Goal: Information Seeking & Learning: Learn about a topic

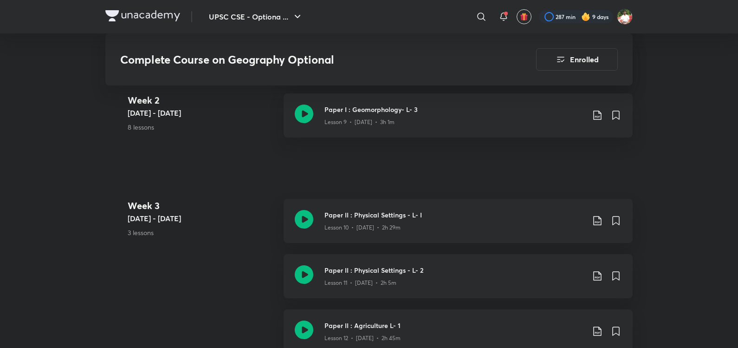
scroll to position [381, 0]
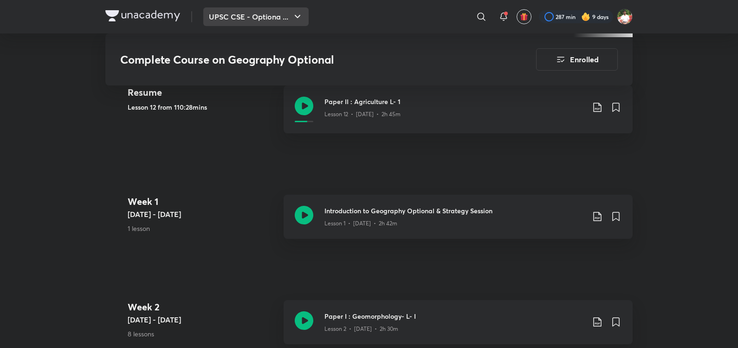
click at [257, 17] on button "UPSC CSE - Optiona ..." at bounding box center [255, 16] width 105 height 19
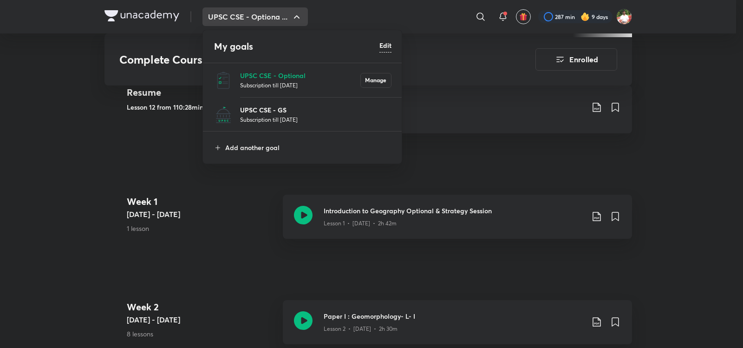
click at [263, 111] on p "UPSC CSE - GS" at bounding box center [315, 110] width 151 height 10
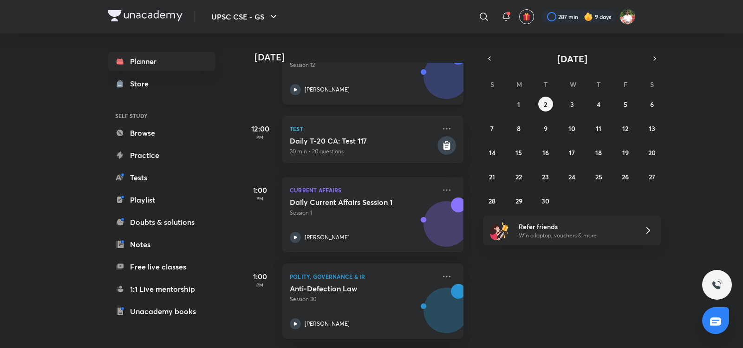
scroll to position [108, 0]
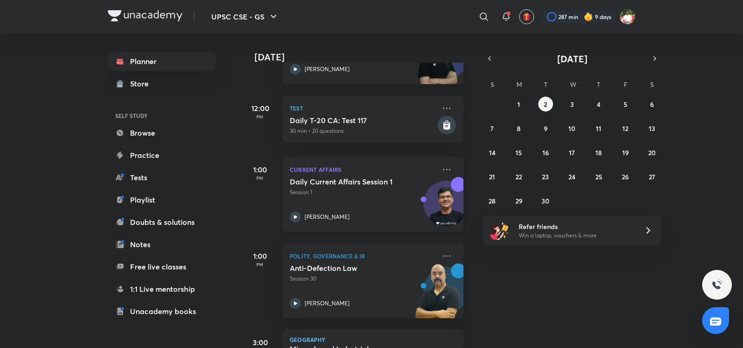
click at [393, 188] on div "Daily Current Affairs Session 1 Session 1" at bounding box center [363, 187] width 146 height 20
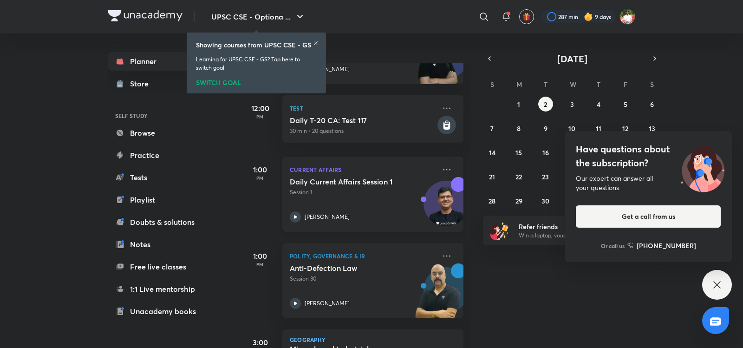
click at [352, 205] on div "Daily Current Affairs Session 1 Session 1 Chandramouli Choudhary" at bounding box center [363, 200] width 146 height 46
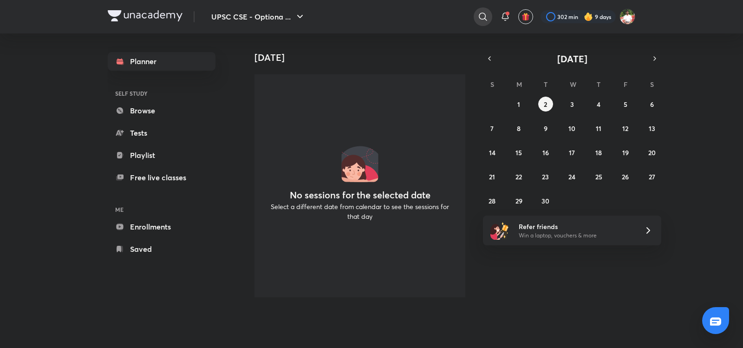
click at [481, 15] on icon at bounding box center [482, 16] width 11 height 11
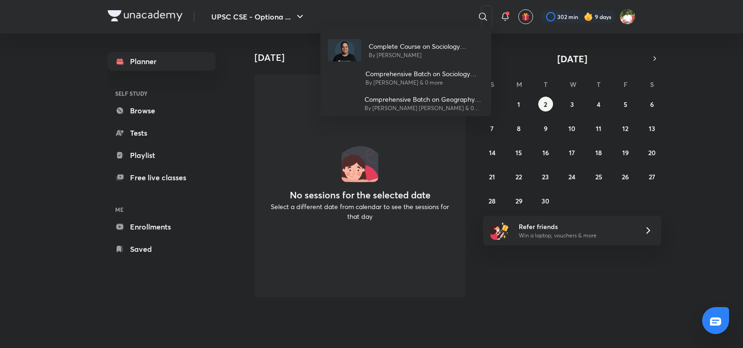
drag, startPoint x: 492, startPoint y: 95, endPoint x: 498, endPoint y: 71, distance: 24.8
click at [498, 86] on div "Complete Course on Sociology (Optional) - Paper I By [PERSON_NAME] Comprehensiv…" at bounding box center [371, 174] width 743 height 348
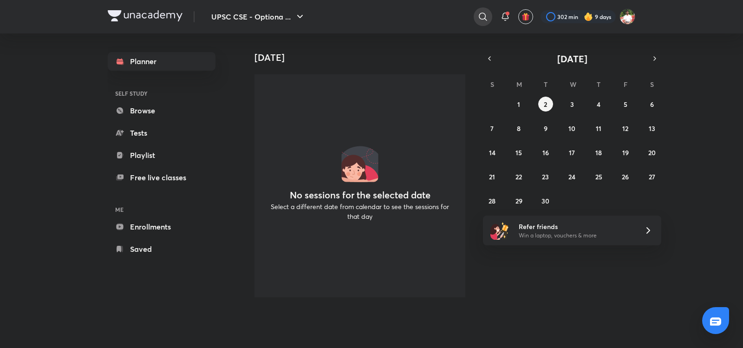
click at [480, 16] on icon at bounding box center [482, 16] width 11 height 11
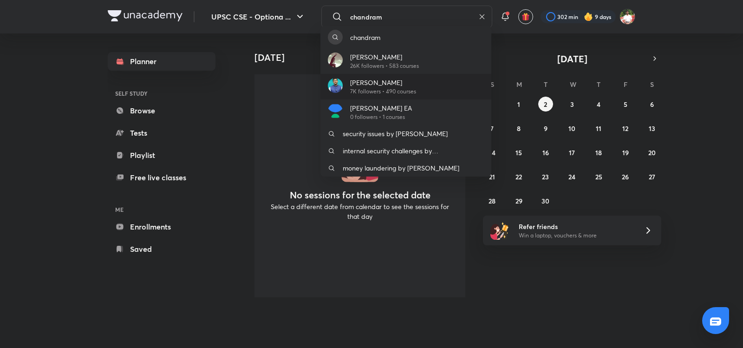
type input "chandram"
click at [419, 77] on div "[PERSON_NAME] 7K followers • 490 courses" at bounding box center [405, 87] width 171 height 26
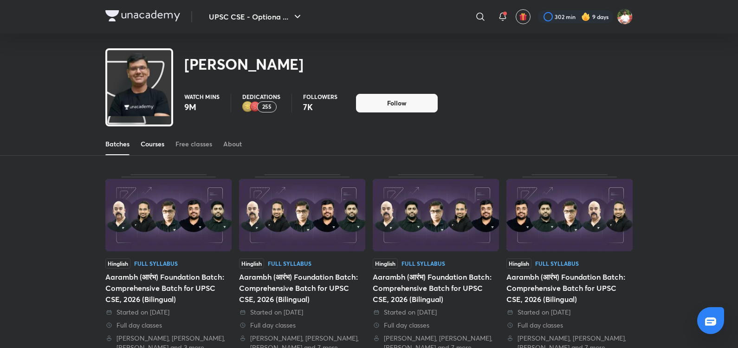
click at [159, 146] on div "Courses" at bounding box center [153, 143] width 24 height 9
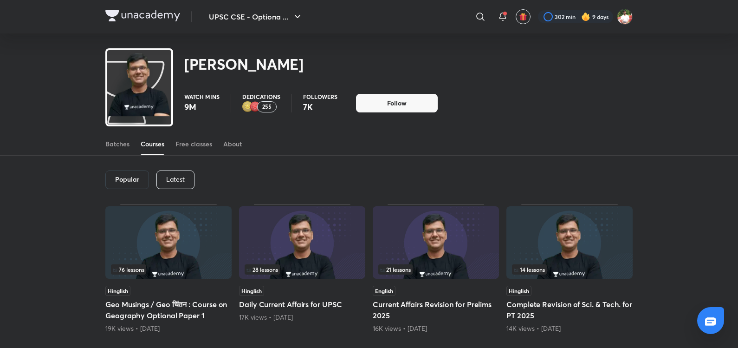
click at [175, 177] on p "Latest" at bounding box center [175, 179] width 19 height 7
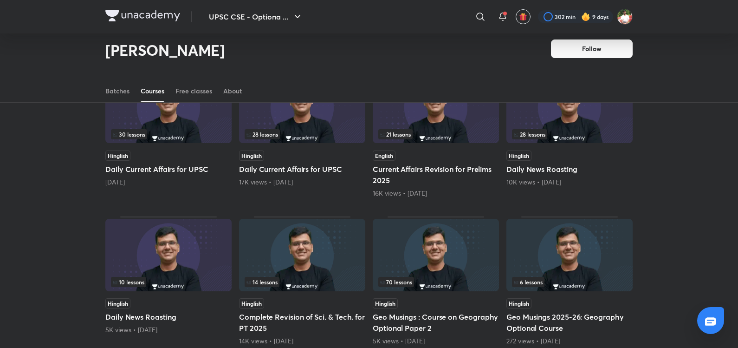
scroll to position [364, 0]
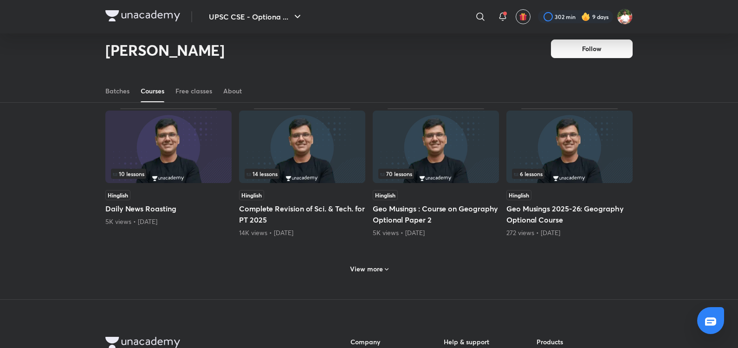
click at [367, 271] on h6 "View more" at bounding box center [366, 268] width 33 height 9
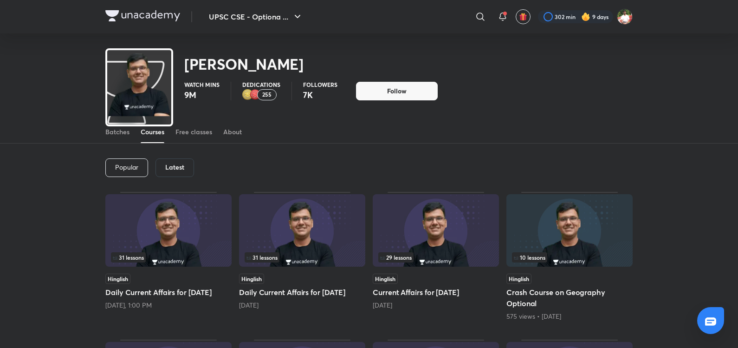
scroll to position [0, 0]
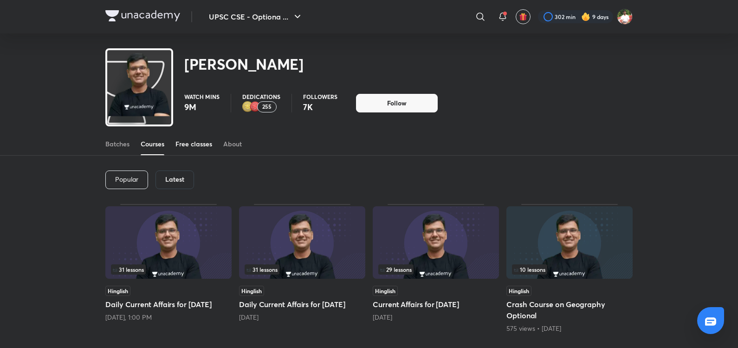
click at [193, 145] on div "Free classes" at bounding box center [194, 143] width 37 height 9
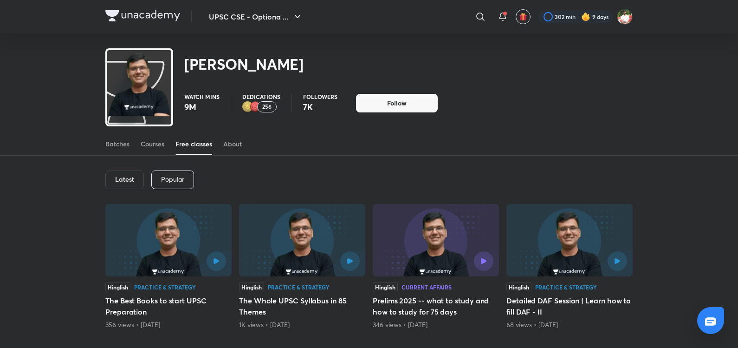
click at [122, 172] on div "Latest" at bounding box center [124, 179] width 39 height 19
click at [128, 180] on h6 "Latest" at bounding box center [124, 179] width 19 height 7
click at [124, 180] on h6 "Latest" at bounding box center [124, 179] width 19 height 7
click at [158, 148] on div "Courses" at bounding box center [153, 143] width 24 height 9
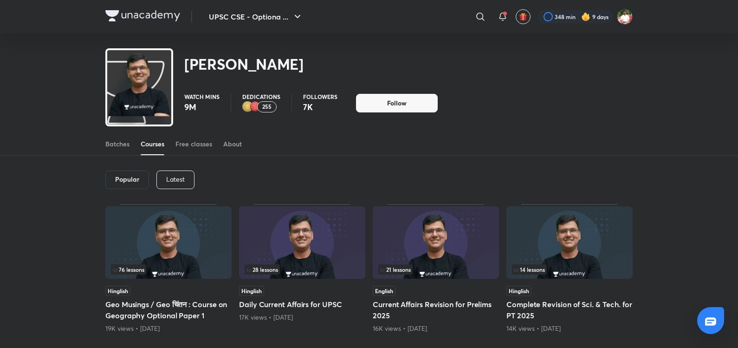
click at [166, 179] on p "Latest" at bounding box center [175, 179] width 19 height 7
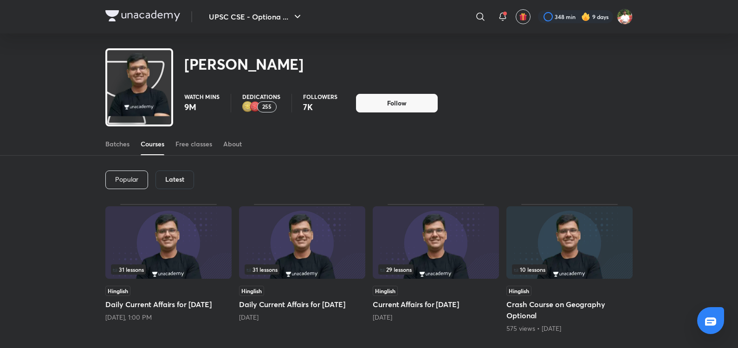
click at [169, 15] on img at bounding box center [142, 15] width 75 height 11
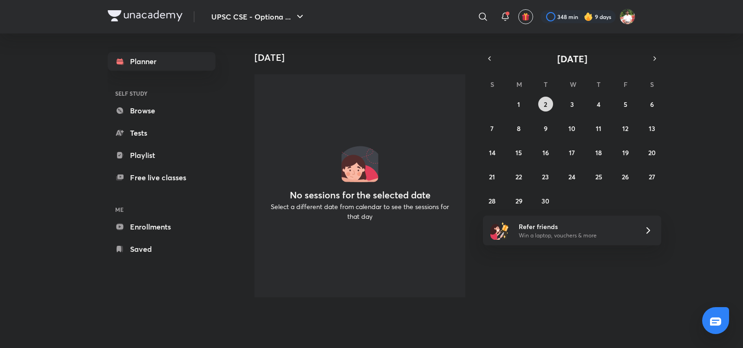
click at [544, 104] on abbr "2" at bounding box center [545, 104] width 3 height 9
click at [488, 18] on div at bounding box center [483, 16] width 19 height 19
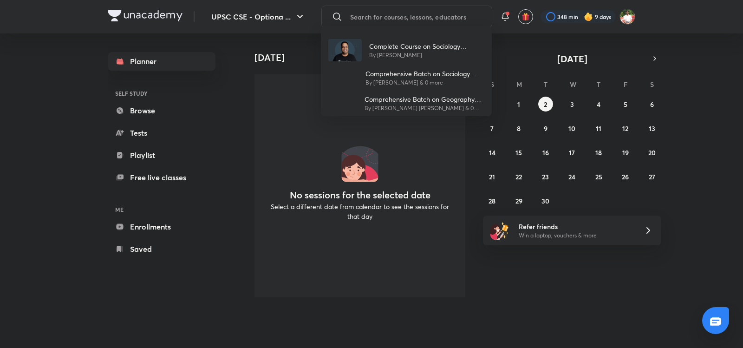
click at [397, 16] on div "Complete Course on Sociology (Optional) - Paper I By [PERSON_NAME] Comprehensiv…" at bounding box center [371, 174] width 743 height 348
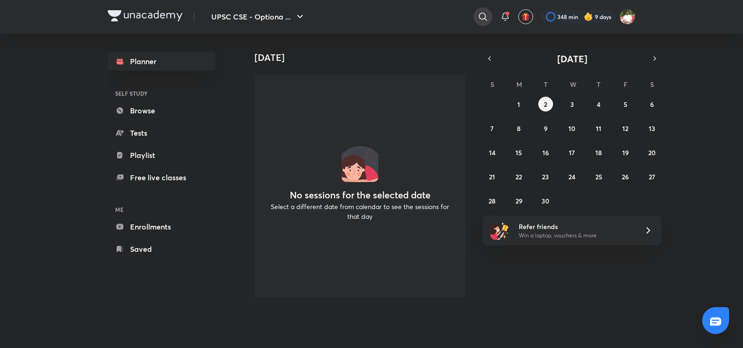
click at [476, 10] on div at bounding box center [483, 16] width 19 height 19
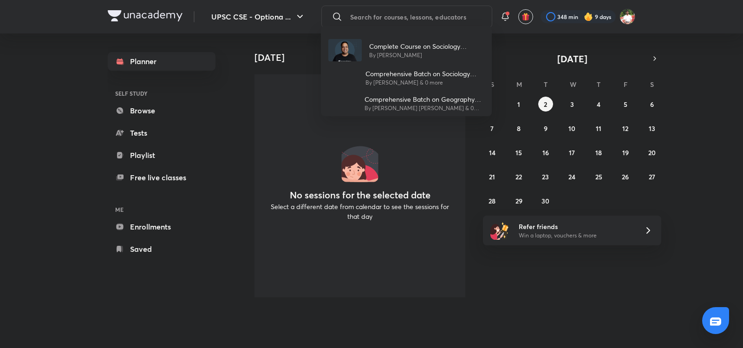
click at [594, 152] on div "Complete Course on Sociology (Optional) - Paper I By [PERSON_NAME] Comprehensiv…" at bounding box center [371, 174] width 743 height 348
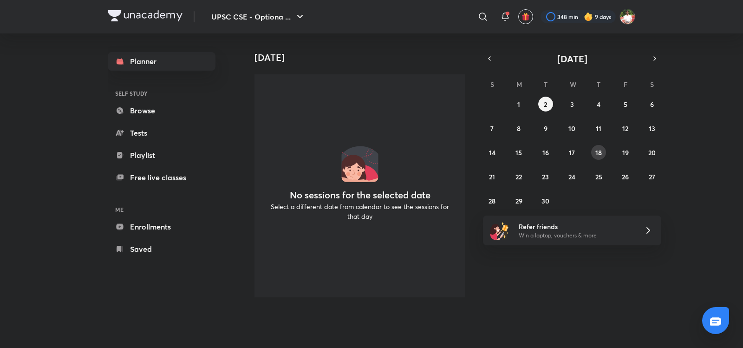
click at [598, 152] on abbr "18" at bounding box center [598, 152] width 7 height 9
click at [534, 156] on div "31 1 2 3 4 5 6 7 8 9 10 11 12 13 14 15 16 17 18 19 20 21 22 23 24 25 26 27 28 2…" at bounding box center [572, 152] width 178 height 111
click at [538, 155] on div "31 1 2 3 4 5 6 7 8 9 10 11 12 13 14 15 16 17 18 19 20 21 22 23 24 25 26 27 28 2…" at bounding box center [572, 152] width 178 height 111
click at [649, 109] on button "6" at bounding box center [651, 104] width 15 height 15
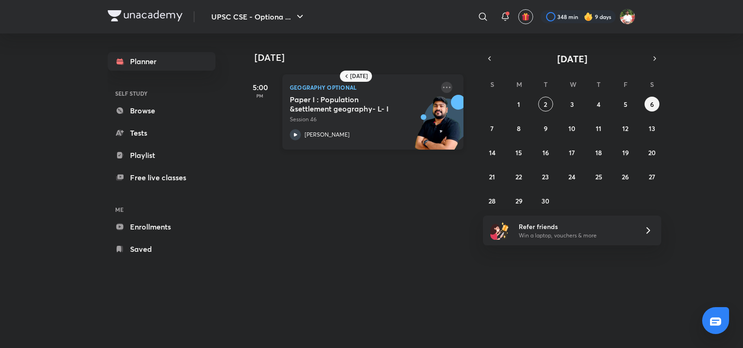
click at [441, 88] on icon at bounding box center [446, 87] width 11 height 11
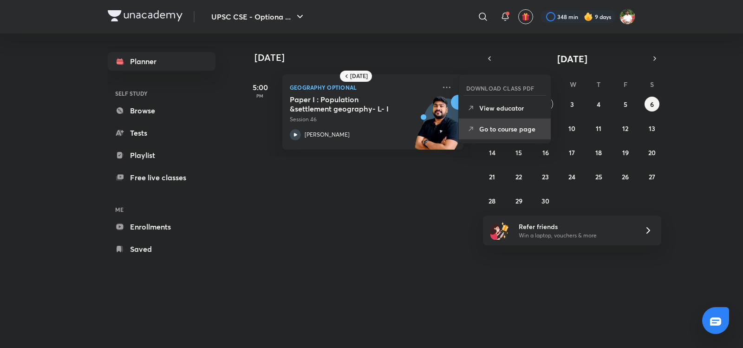
click at [496, 132] on p "Go to course page" at bounding box center [511, 129] width 64 height 10
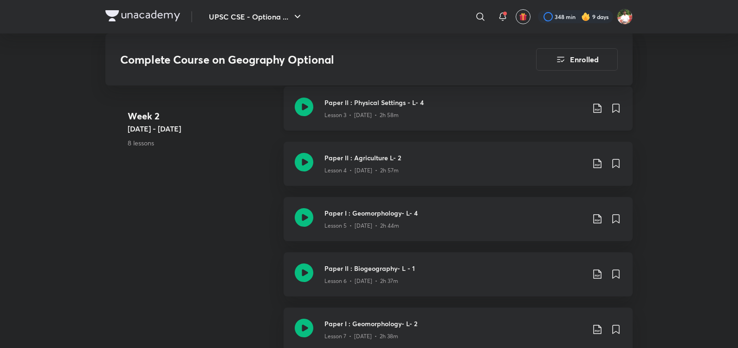
scroll to position [542, 0]
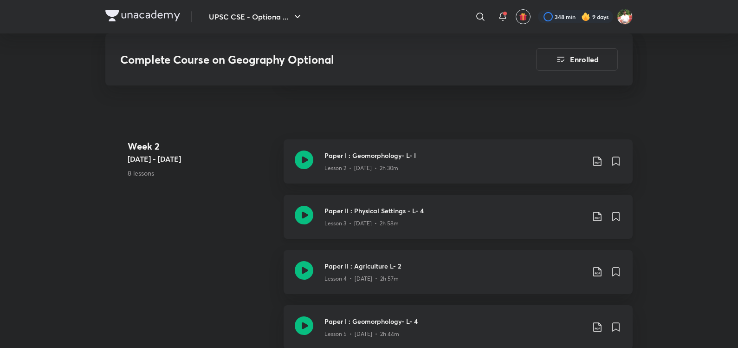
click at [303, 212] on icon at bounding box center [304, 215] width 19 height 19
